Goal: Transaction & Acquisition: Purchase product/service

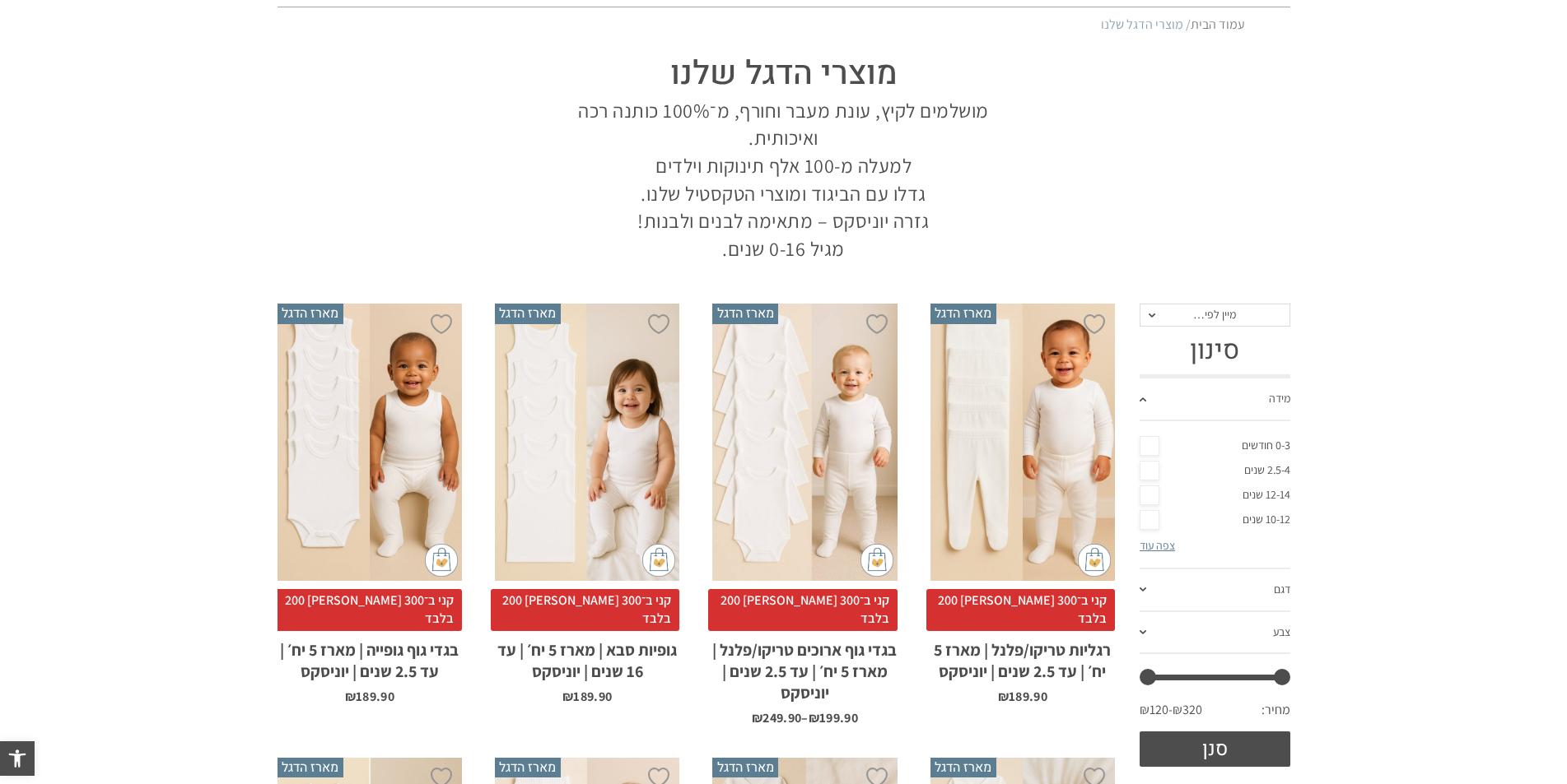
scroll to position [109, 0]
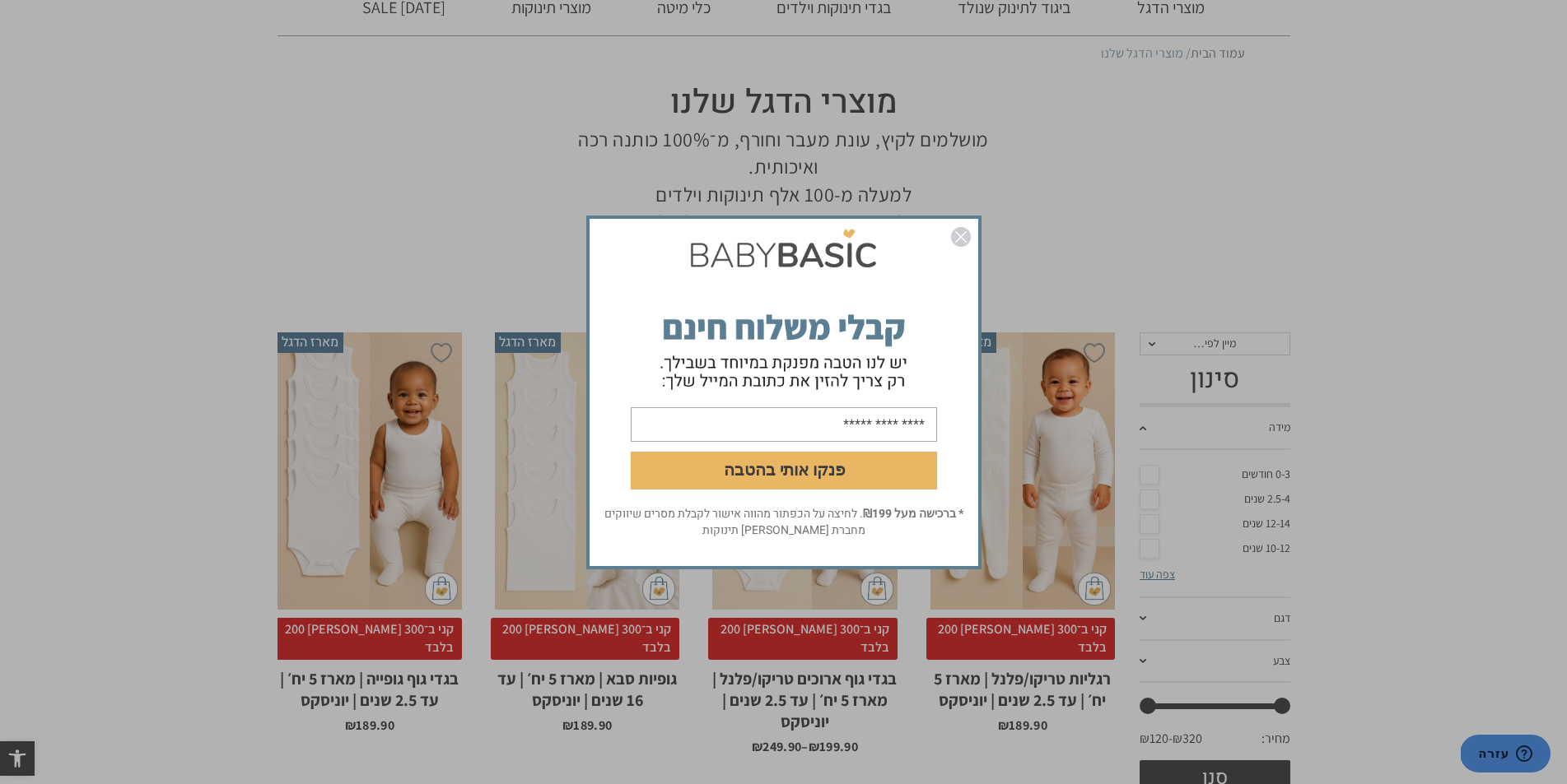
click at [910, 426] on input "email" at bounding box center [784, 425] width 306 height 35
type input "**********"
click at [825, 467] on button "פנקו אותי בהטבה" at bounding box center [784, 469] width 306 height 38
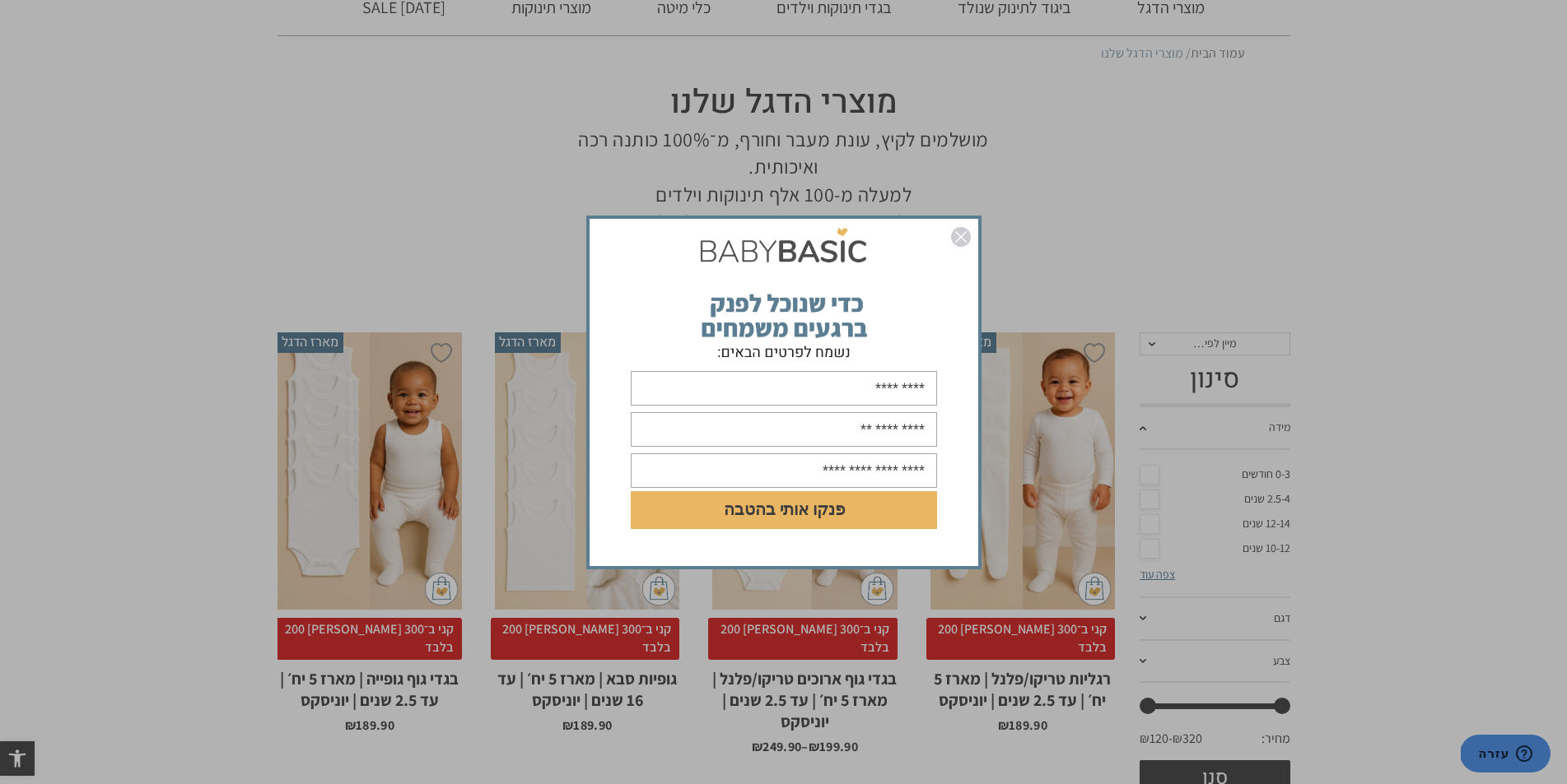
click at [908, 392] on input "text" at bounding box center [784, 389] width 306 height 35
type input "**********"
click at [838, 426] on input "text" at bounding box center [784, 429] width 306 height 35
type input "**********"
click at [822, 468] on input "text" at bounding box center [784, 471] width 306 height 35
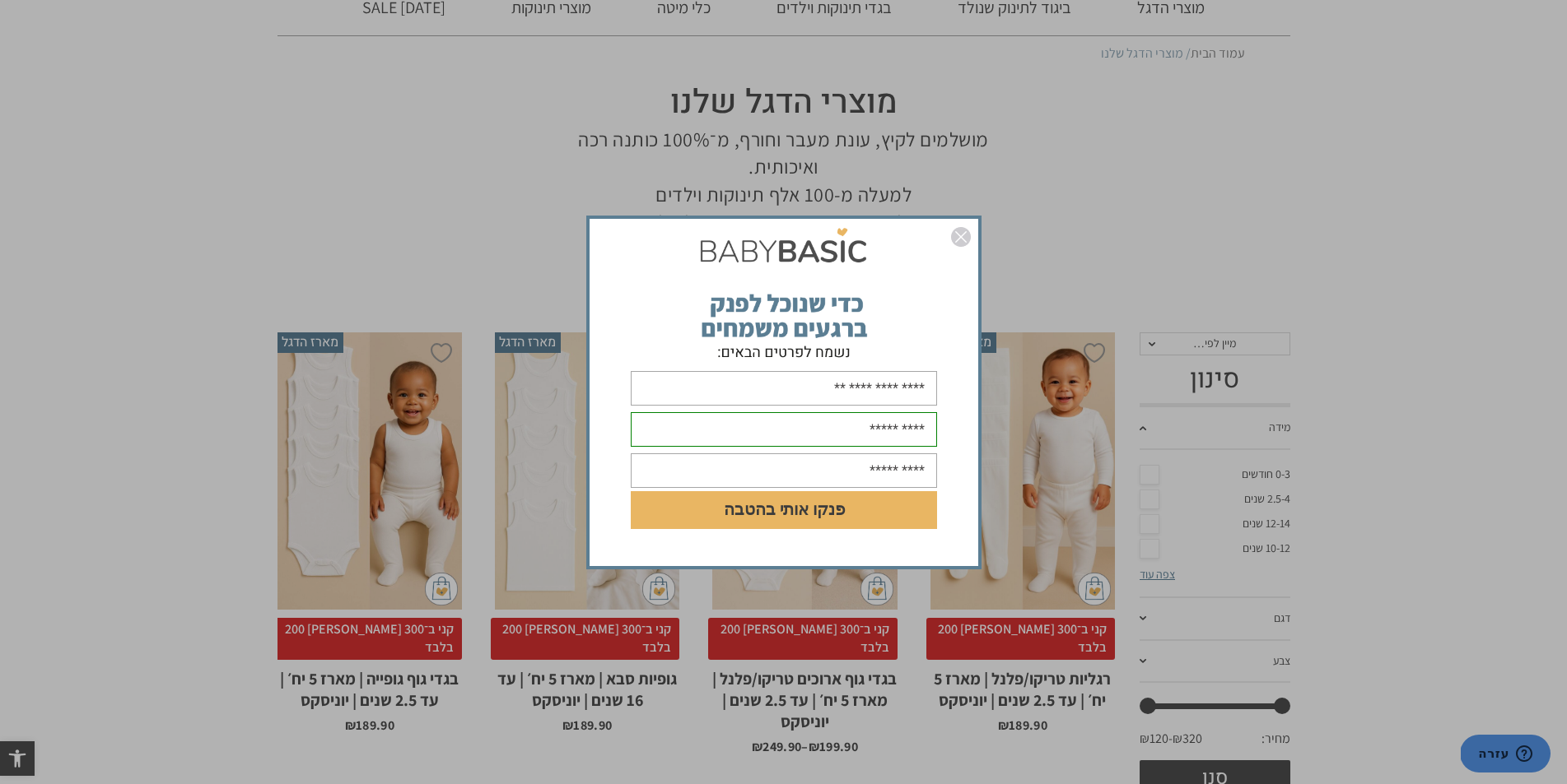
drag, startPoint x: 863, startPoint y: 468, endPoint x: 881, endPoint y: 469, distance: 18.0
click at [881, 469] on input "text" at bounding box center [784, 471] width 306 height 35
click at [818, 509] on button "פנקו אותי בהטבה" at bounding box center [784, 510] width 306 height 38
click at [812, 516] on button "פנקו אותי בהטבה" at bounding box center [784, 510] width 306 height 38
click at [861, 473] on input "text" at bounding box center [784, 471] width 306 height 35
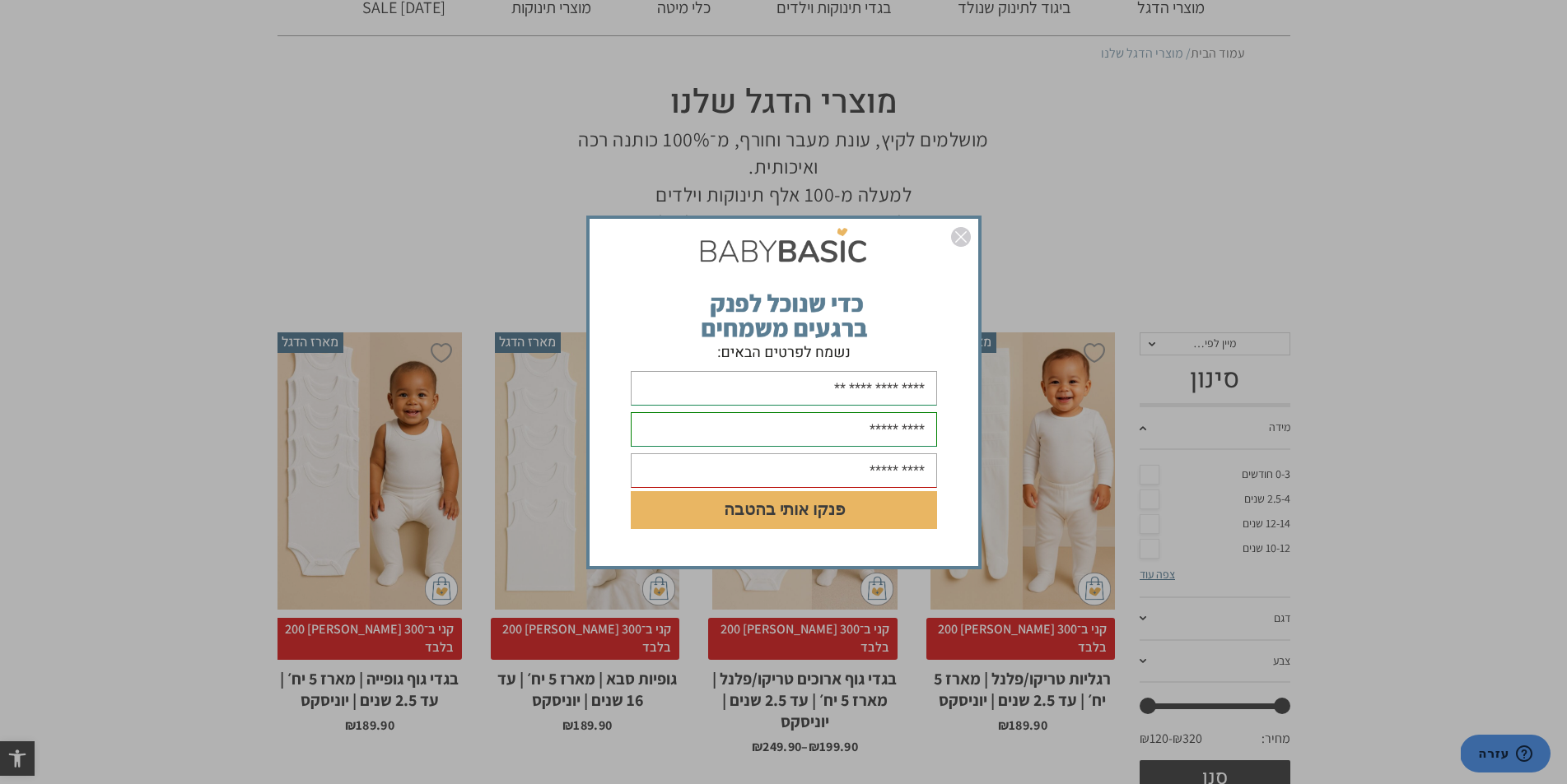
type input "**********"
click at [832, 509] on button "פנקו אותי בהטבה" at bounding box center [784, 510] width 306 height 38
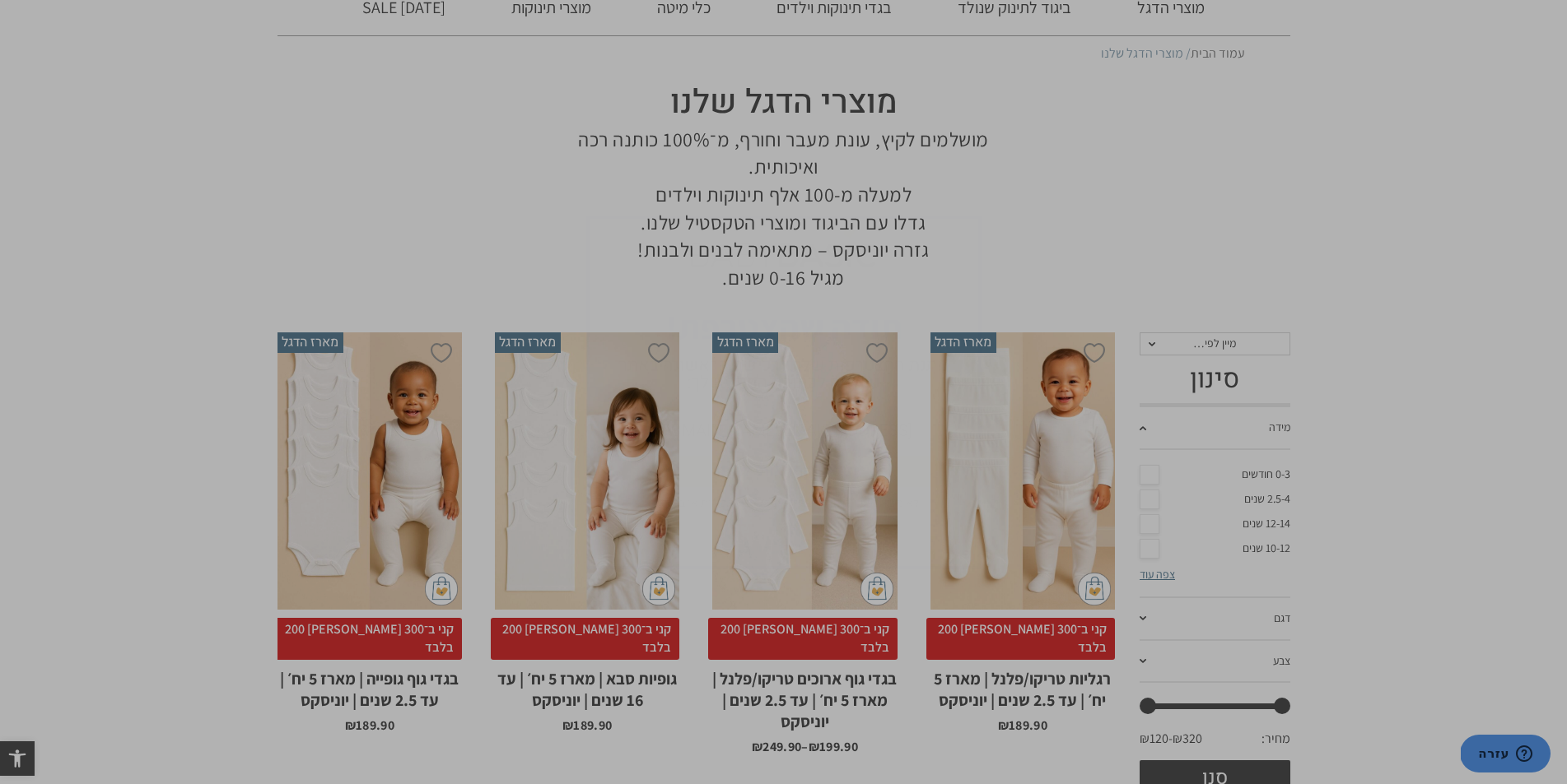
click at [959, 236] on img "סגור" at bounding box center [961, 237] width 19 height 19
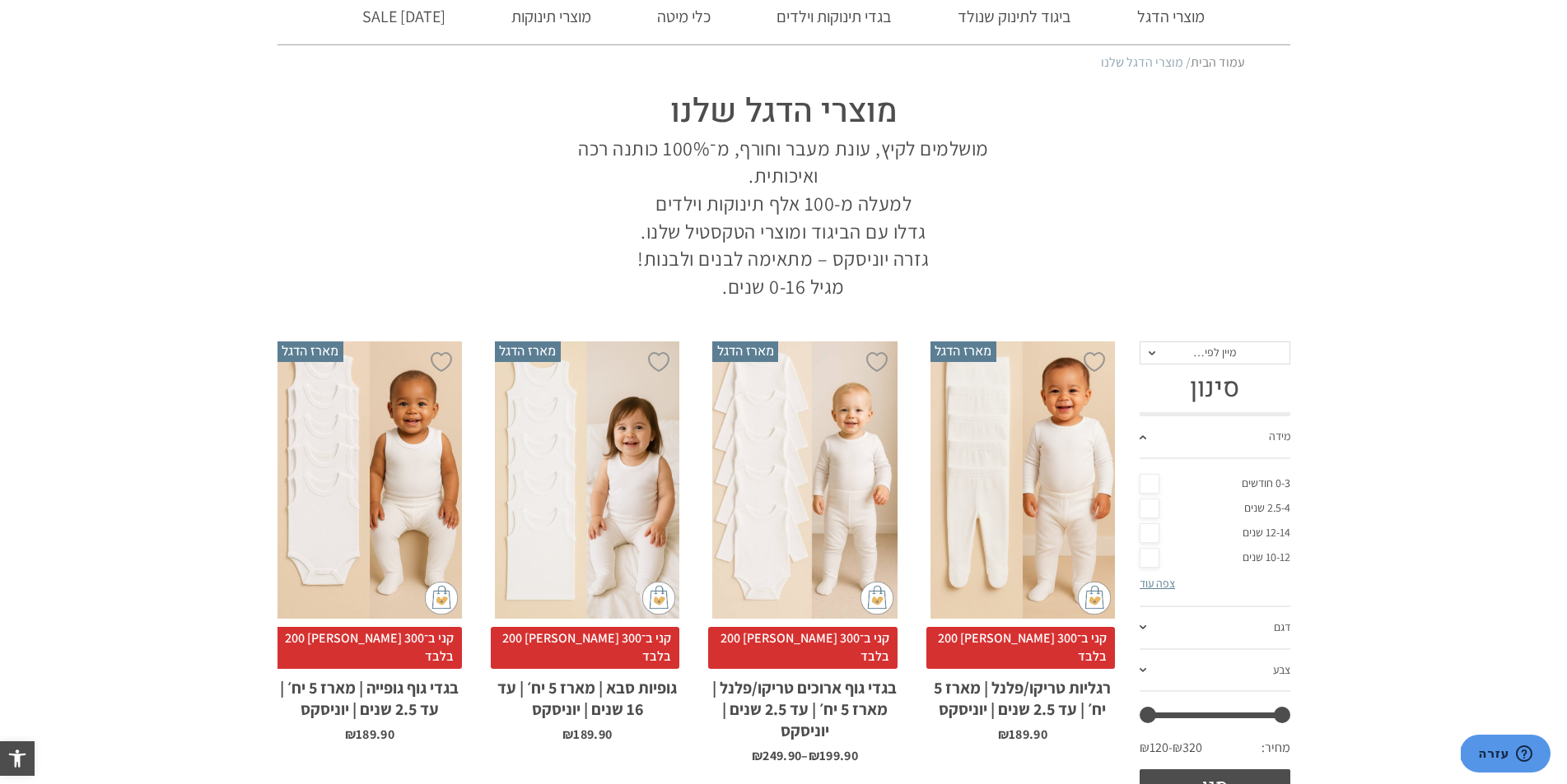
scroll to position [0, 0]
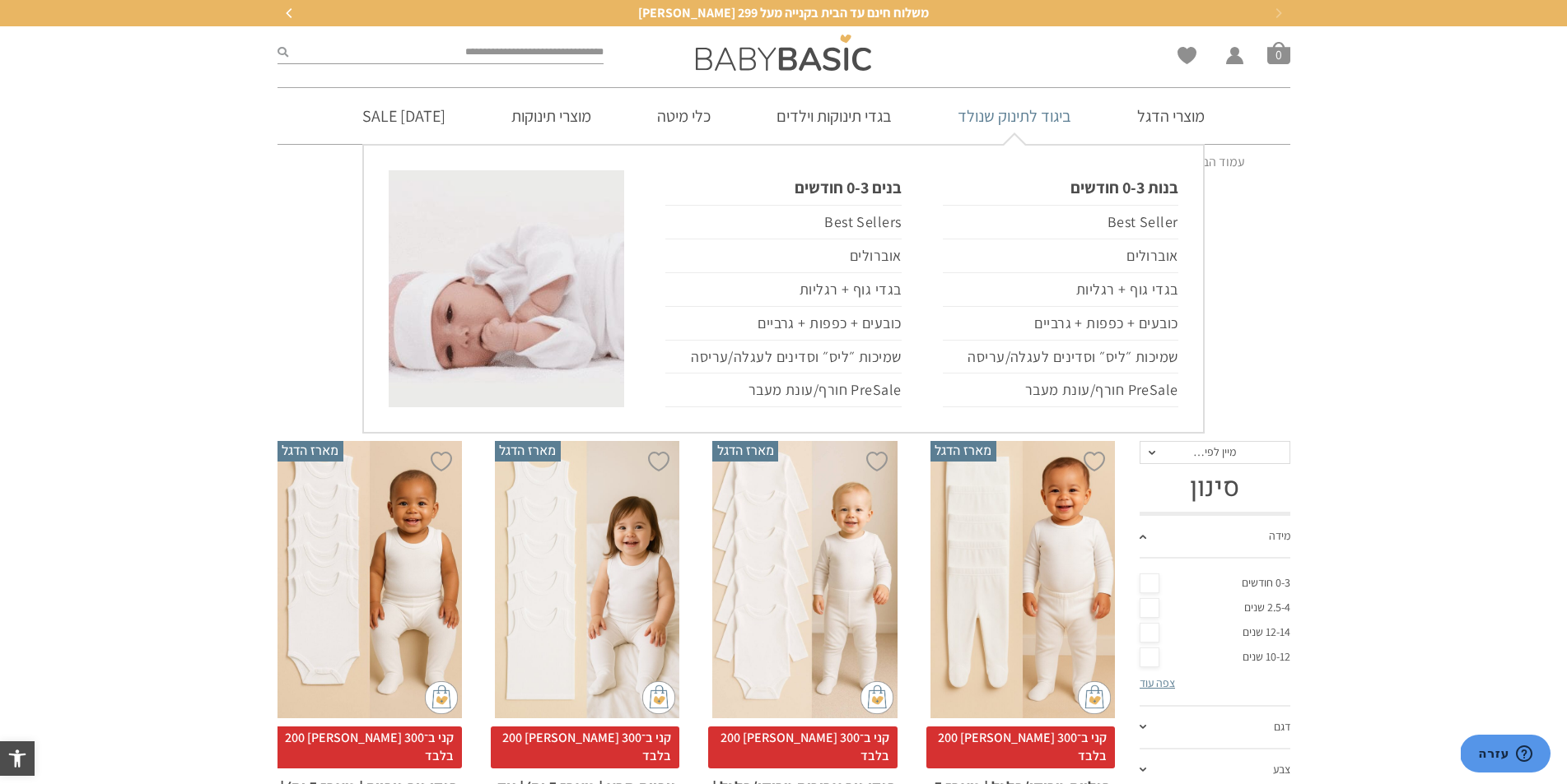
click at [1039, 119] on link "ביגוד לתינוק שנולד" at bounding box center [1015, 117] width 163 height 56
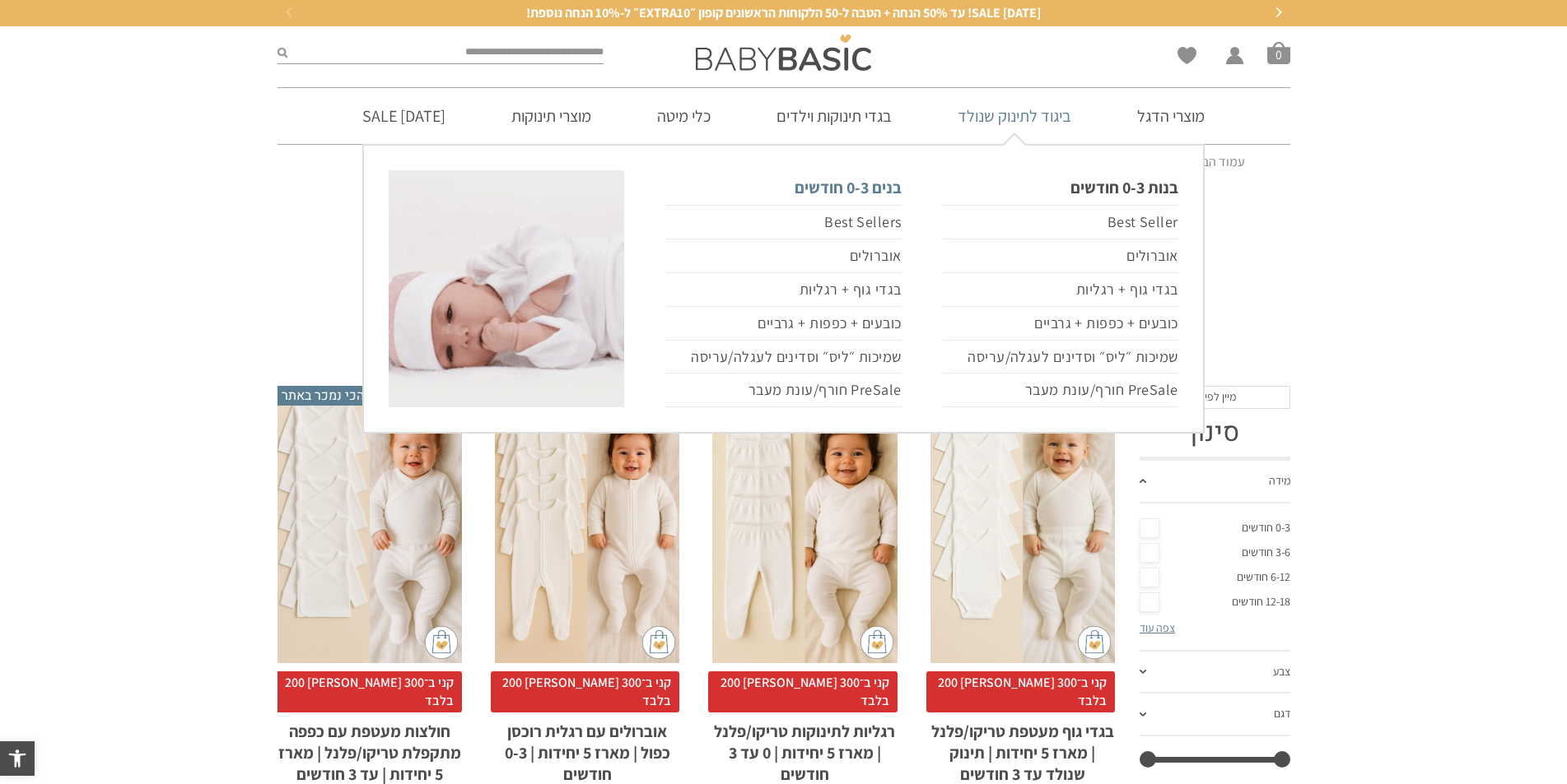
click at [885, 188] on link "בנים 0-3 חודשים" at bounding box center [784, 187] width 235 height 35
click at [870, 223] on link "Best Sellers" at bounding box center [784, 222] width 235 height 35
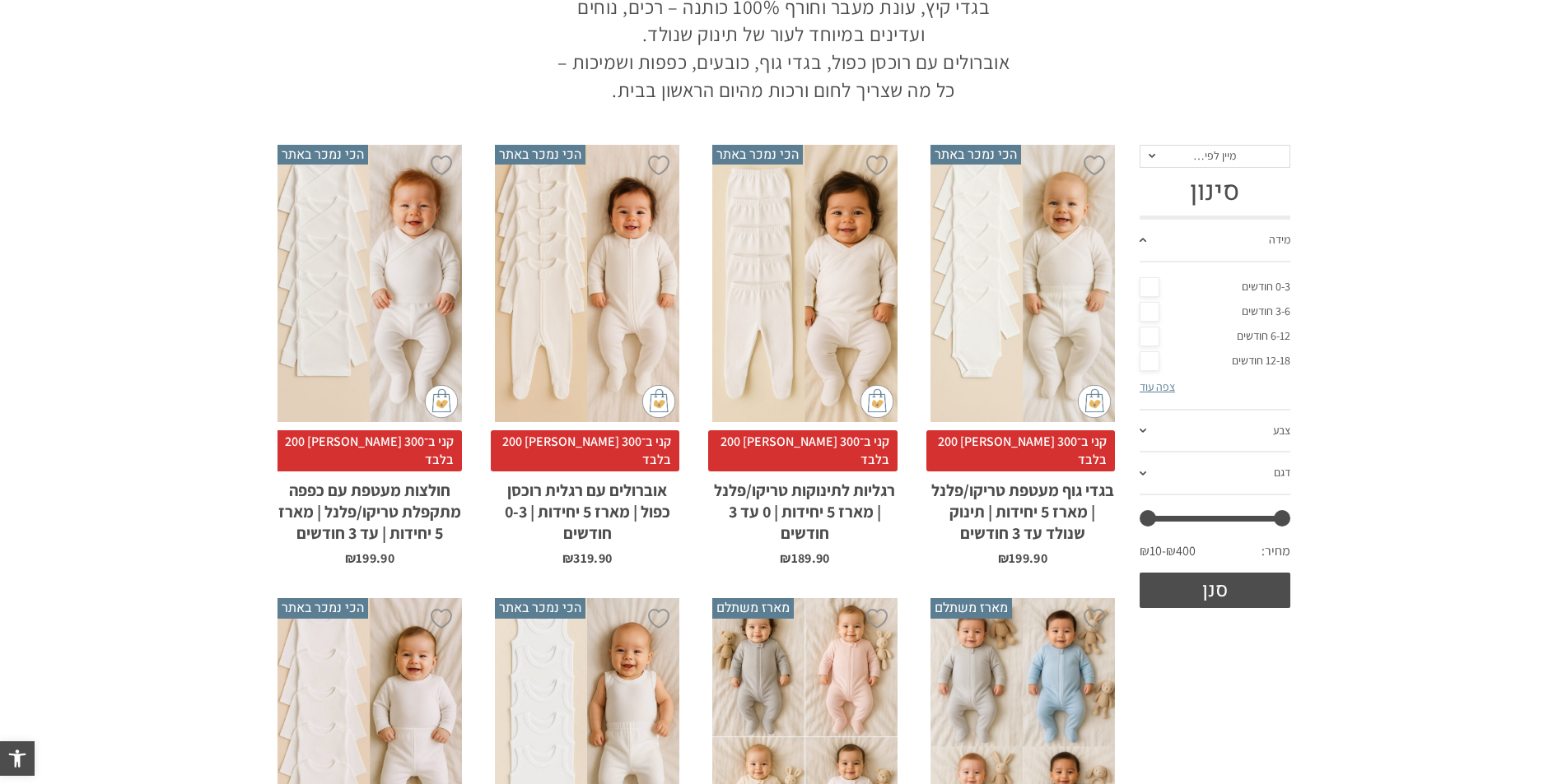
scroll to position [247, 0]
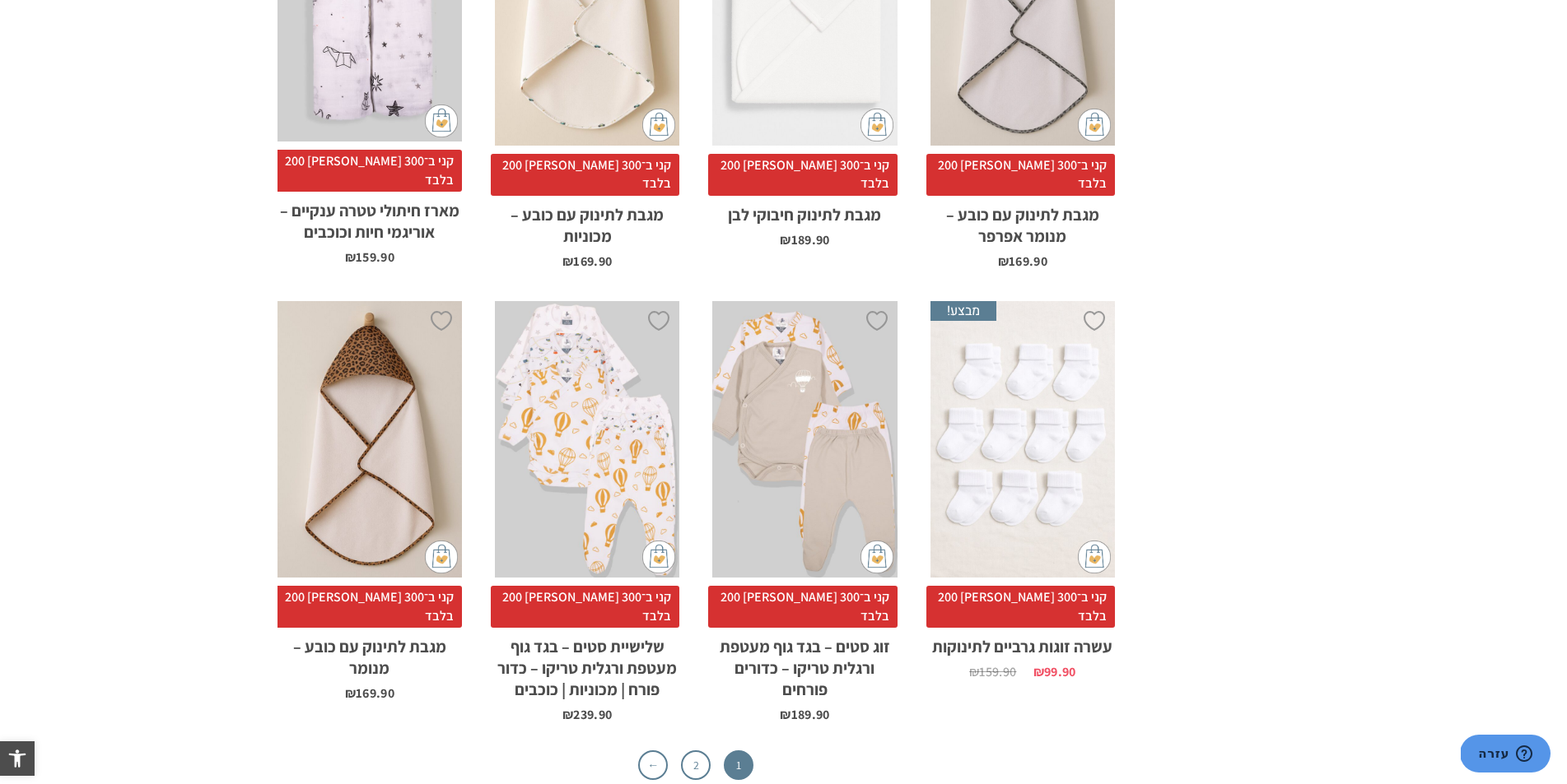
scroll to position [5267, 0]
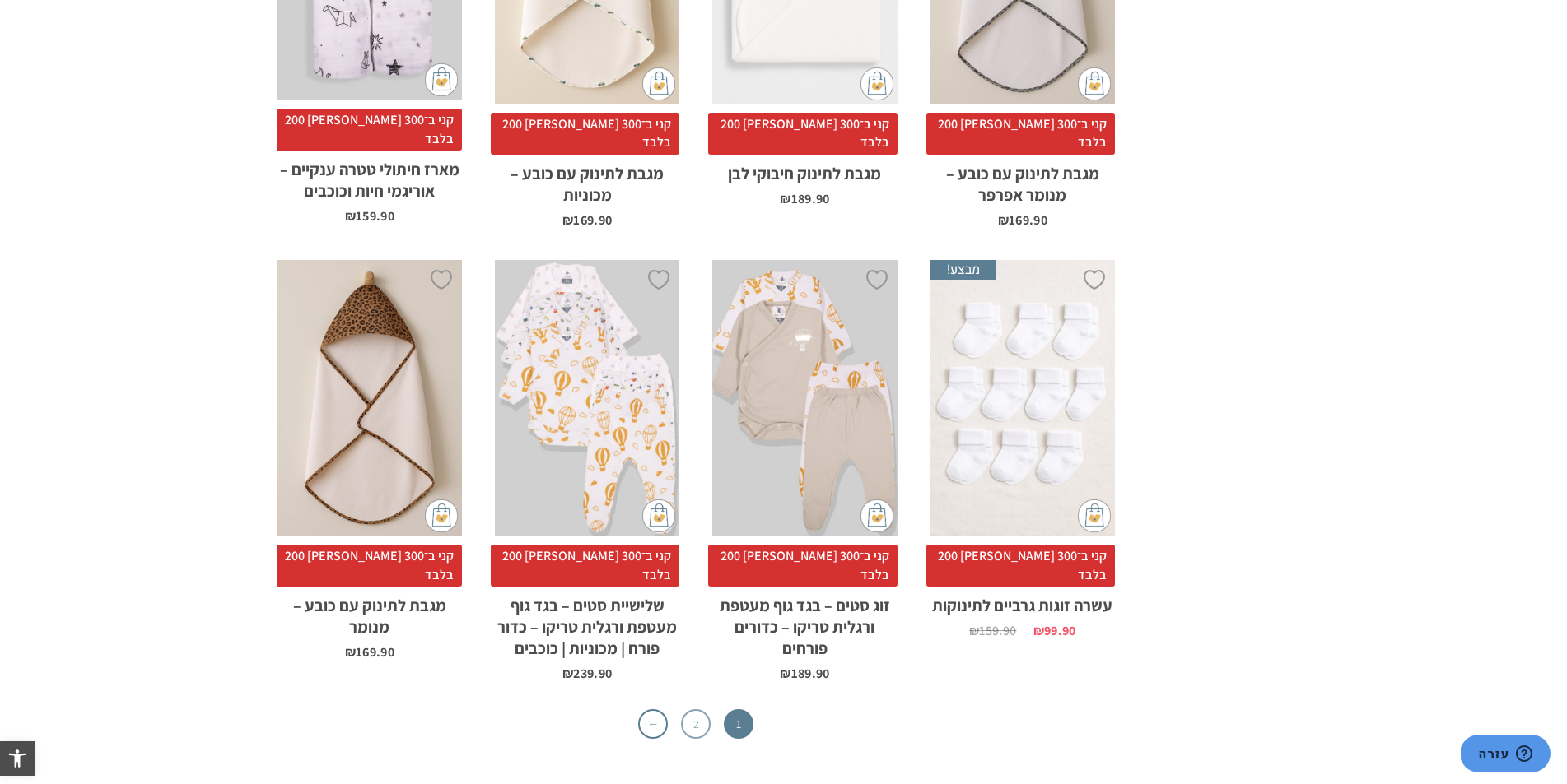
click at [687, 709] on link "2" at bounding box center [696, 724] width 30 height 30
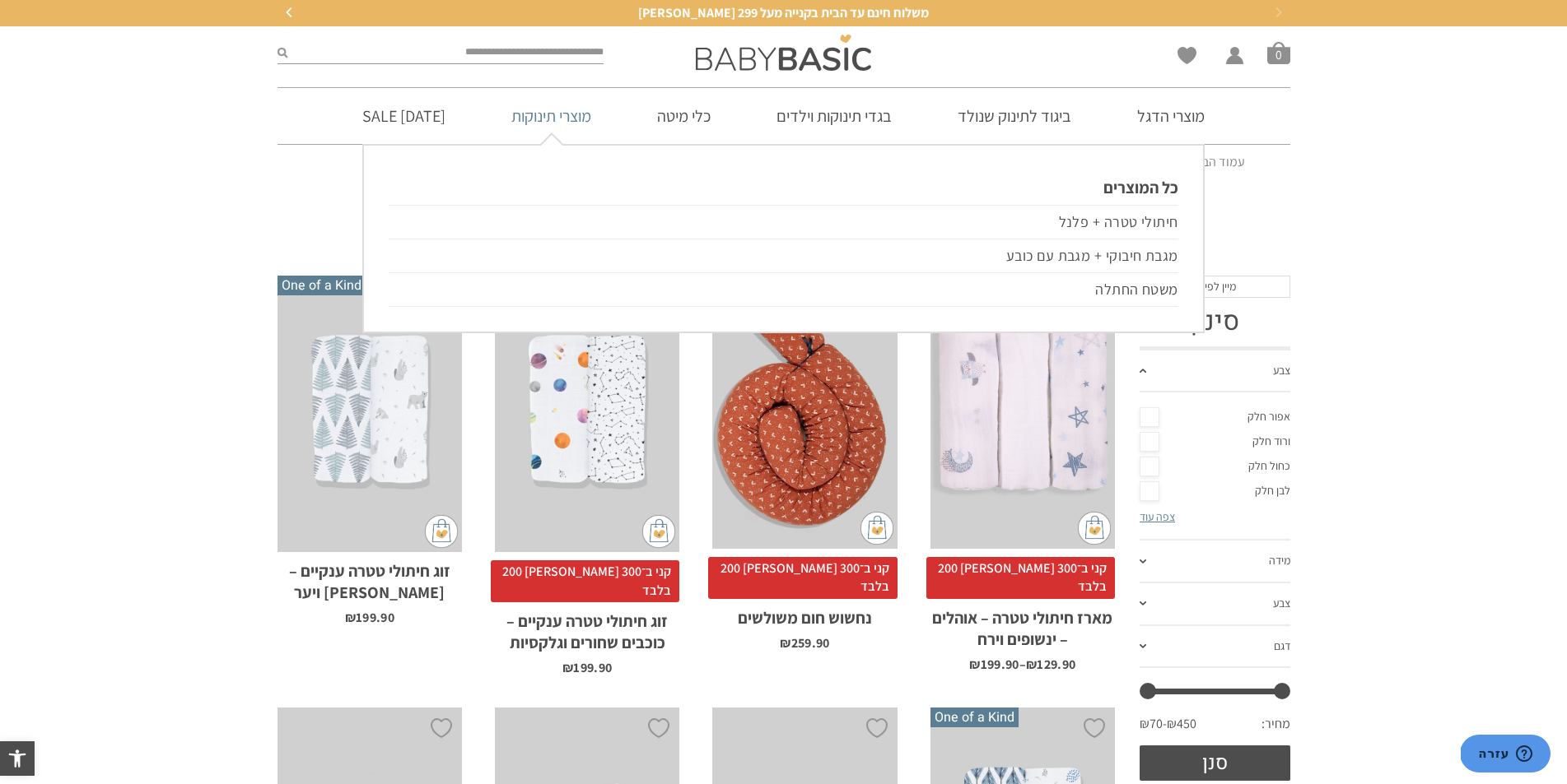
click at [567, 113] on link "מוצרי תינוקות" at bounding box center [551, 117] width 129 height 56
click at [1109, 291] on link "משטח החתלה" at bounding box center [784, 290] width 789 height 34
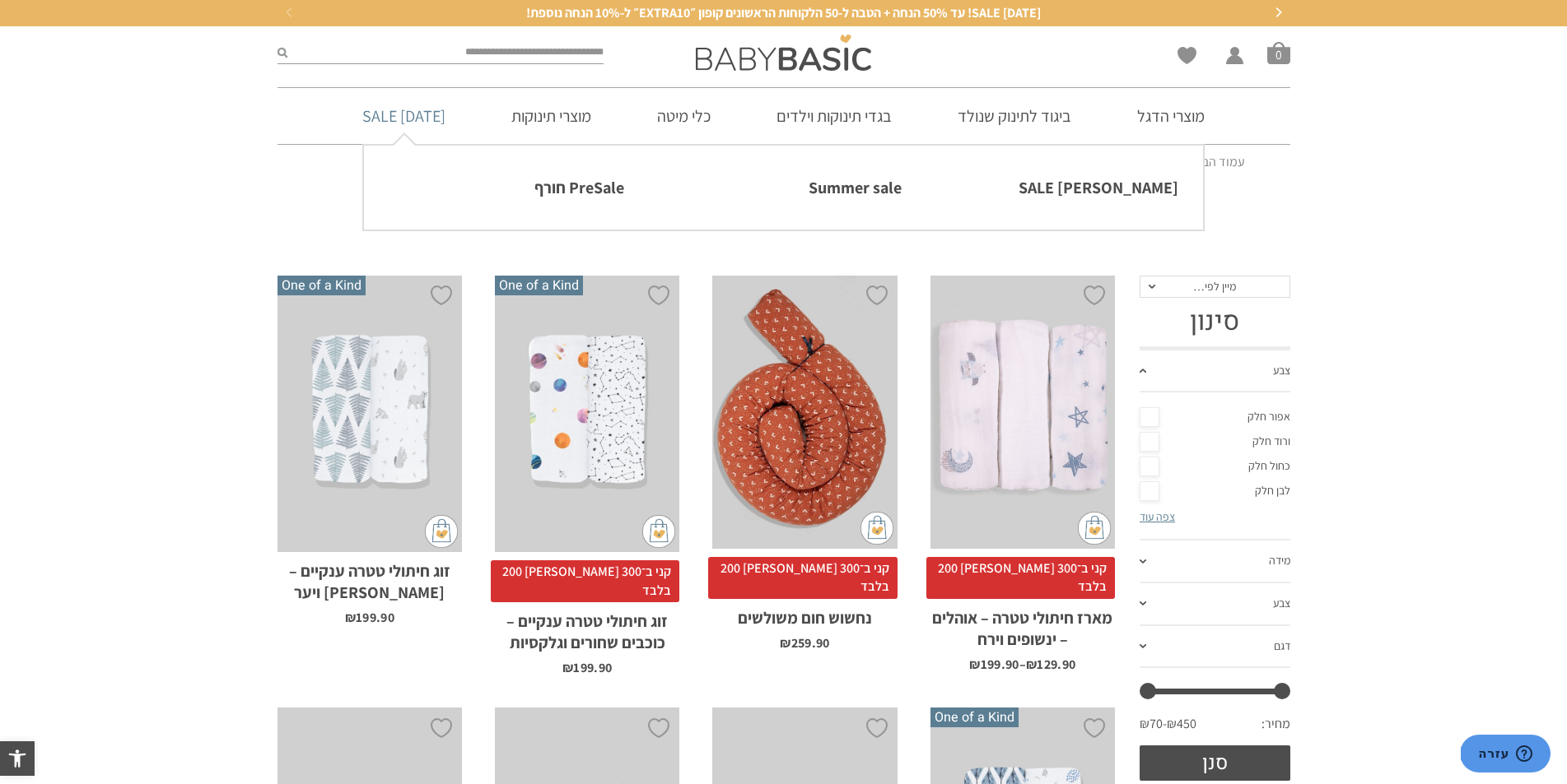
click at [391, 116] on link "[DATE] SALE" at bounding box center [403, 117] width 132 height 56
click at [1162, 186] on link "[PERSON_NAME] SALE" at bounding box center [1061, 187] width 235 height 35
